Goal: Find specific page/section: Find specific page/section

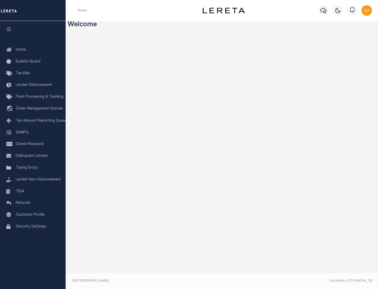
click at [33, 191] on link "TIQA" at bounding box center [33, 192] width 66 height 12
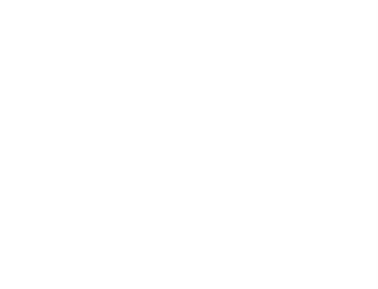
select select "200"
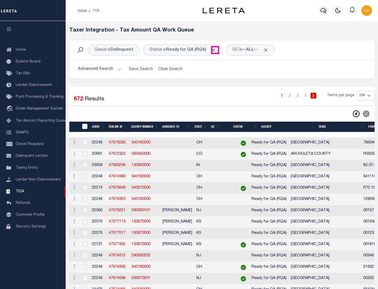
click at [215, 50] on span "Click to Remove" at bounding box center [214, 50] width 6 height 6
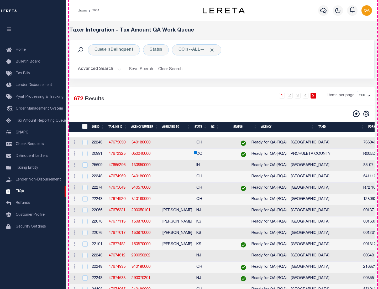
scroll to position [1123, 0]
